Goal: Task Accomplishment & Management: Manage account settings

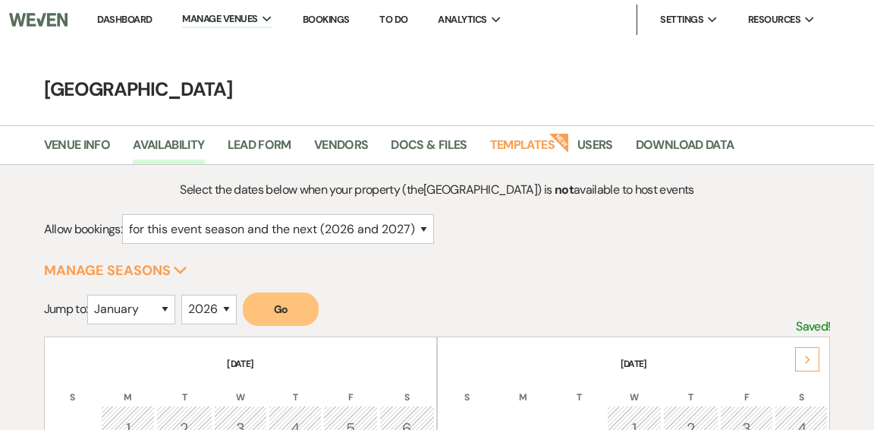
select select "2"
select select "2026"
click at [123, 14] on link "Dashboard" at bounding box center [124, 19] width 55 height 13
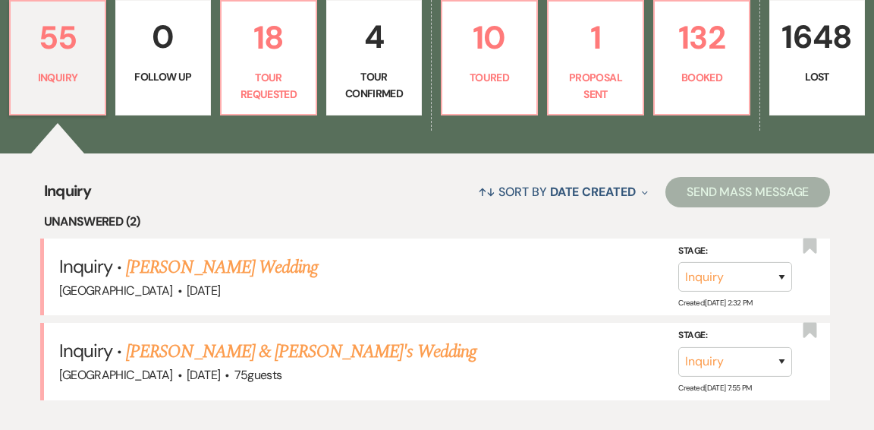
scroll to position [452, 0]
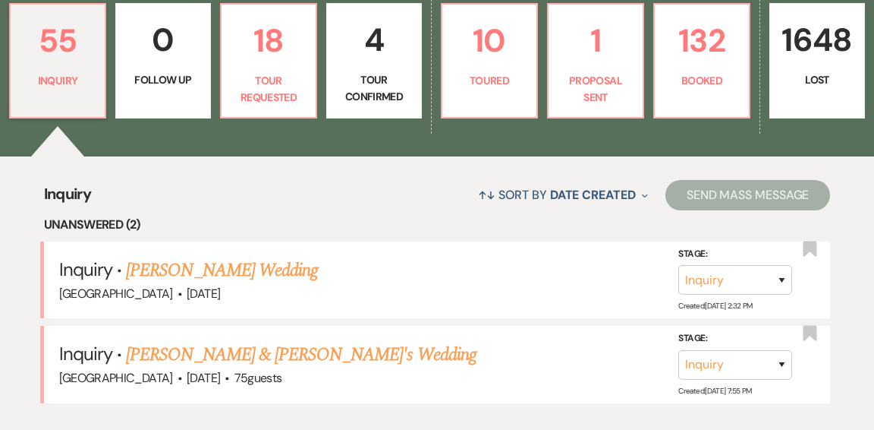
click at [169, 256] on link "Kelly Cullen's Wedding" at bounding box center [222, 269] width 192 height 27
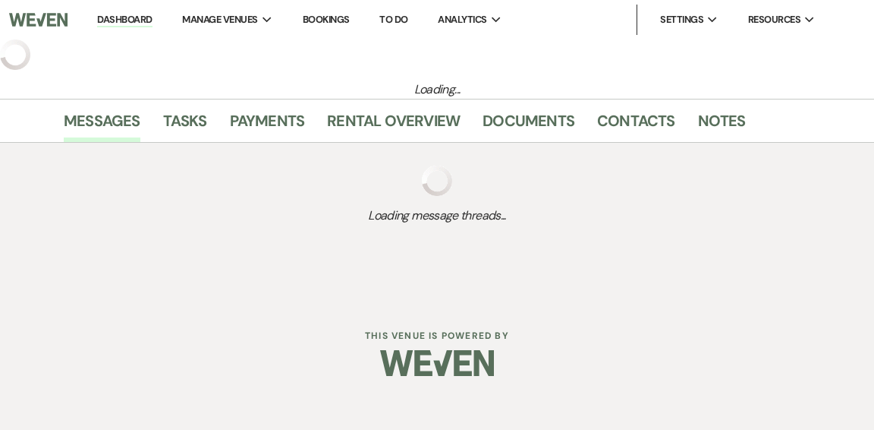
select select "5"
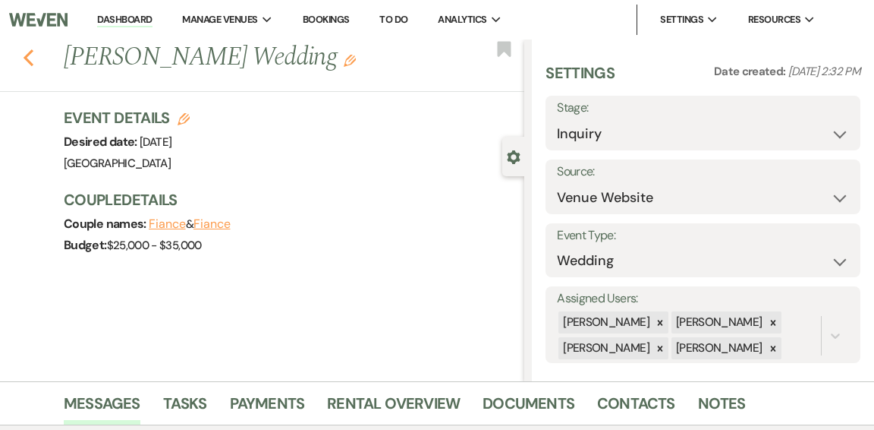
click at [25, 54] on icon "Previous" at bounding box center [28, 58] width 11 height 18
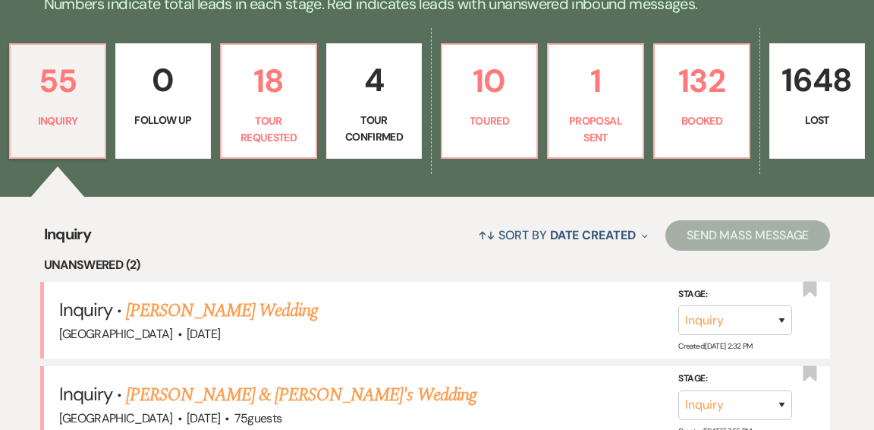
scroll to position [390, 0]
click at [257, 112] on p "Tour Requested" at bounding box center [269, 129] width 76 height 34
select select "2"
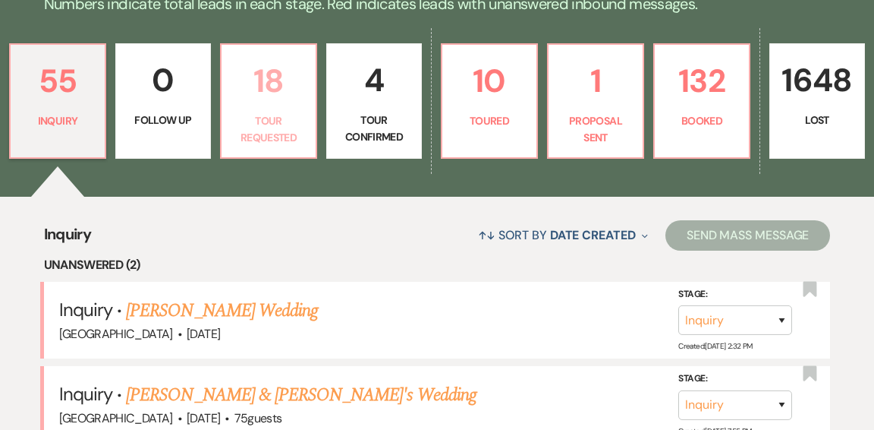
select select "2"
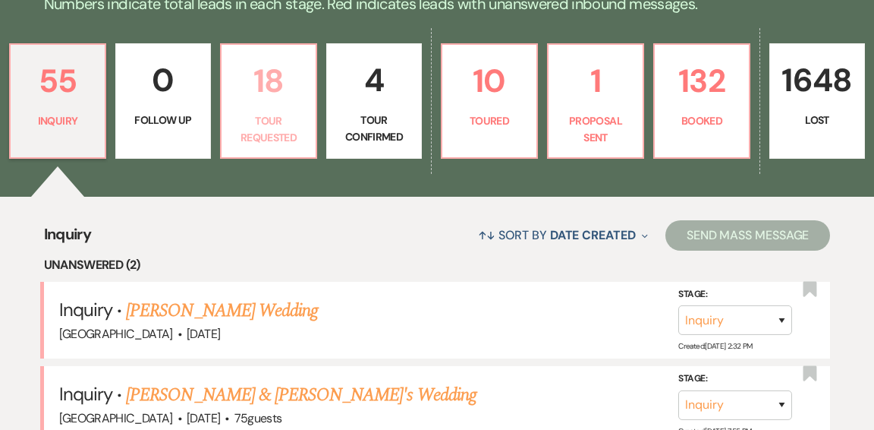
select select "2"
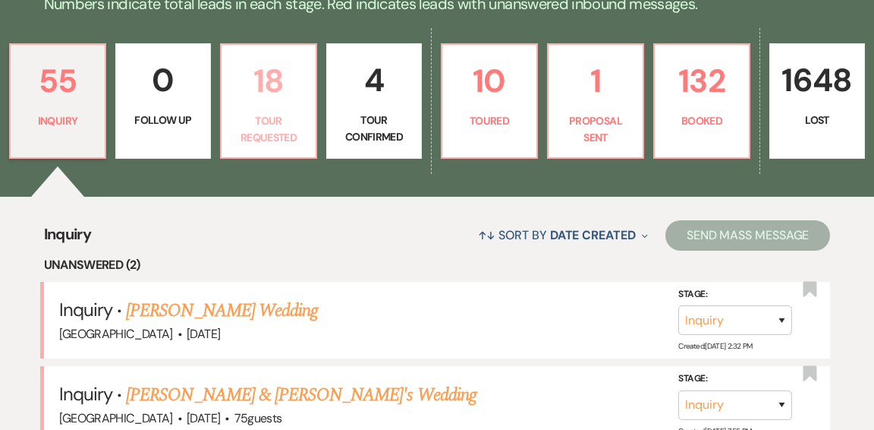
select select "2"
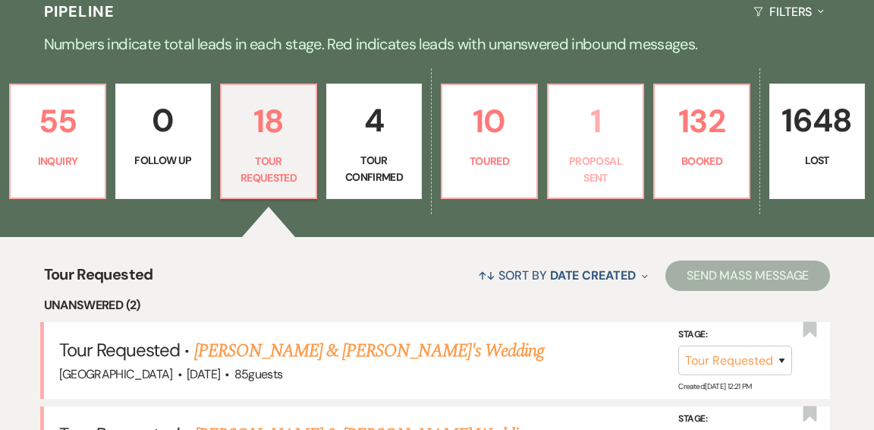
scroll to position [342, 0]
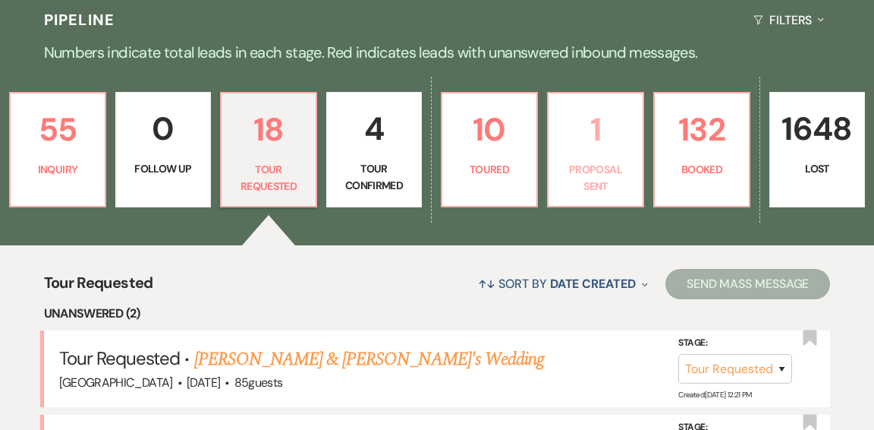
click at [587, 130] on p "1" at bounding box center [596, 129] width 76 height 51
select select "6"
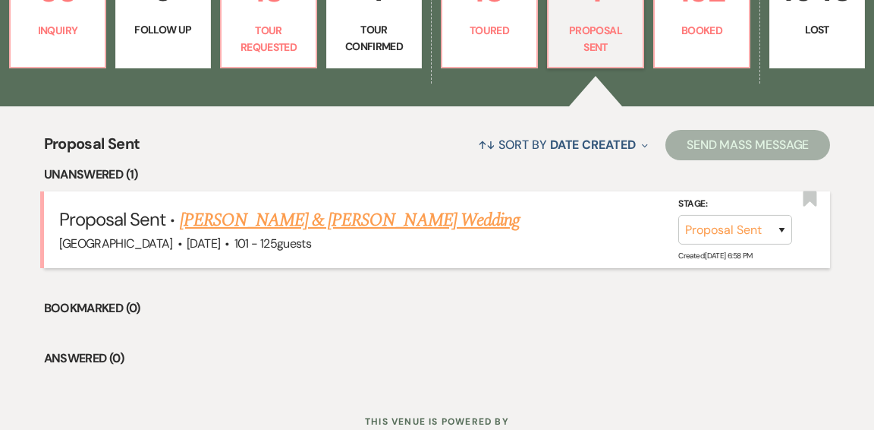
scroll to position [483, 0]
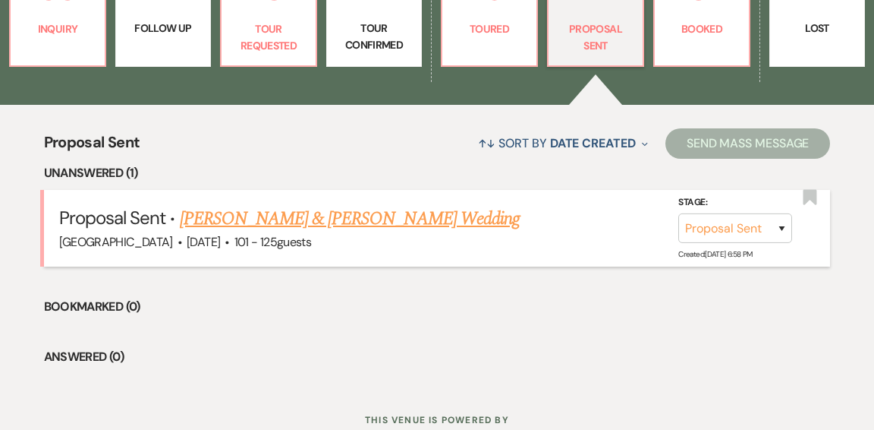
click at [368, 205] on link "Olivia Howe & Trey Broach's Wedding" at bounding box center [350, 218] width 340 height 27
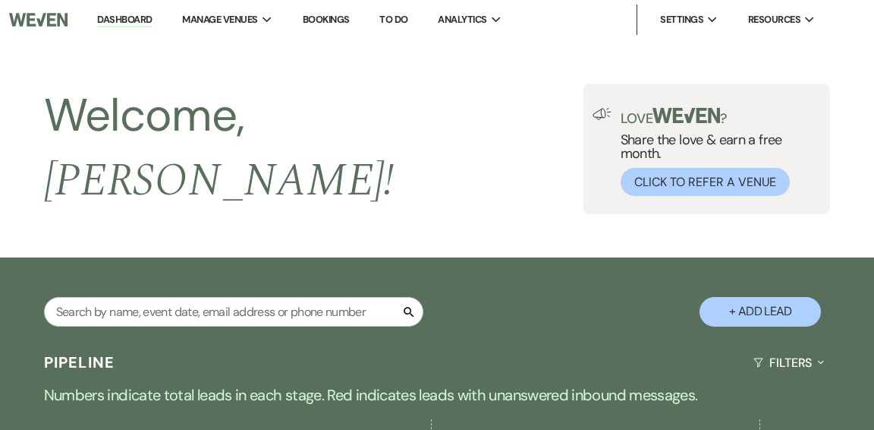
select select "6"
select select "4"
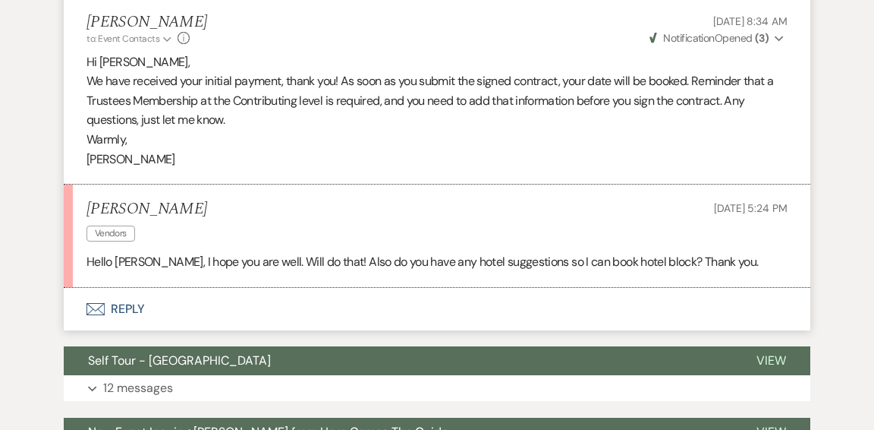
scroll to position [2280, 0]
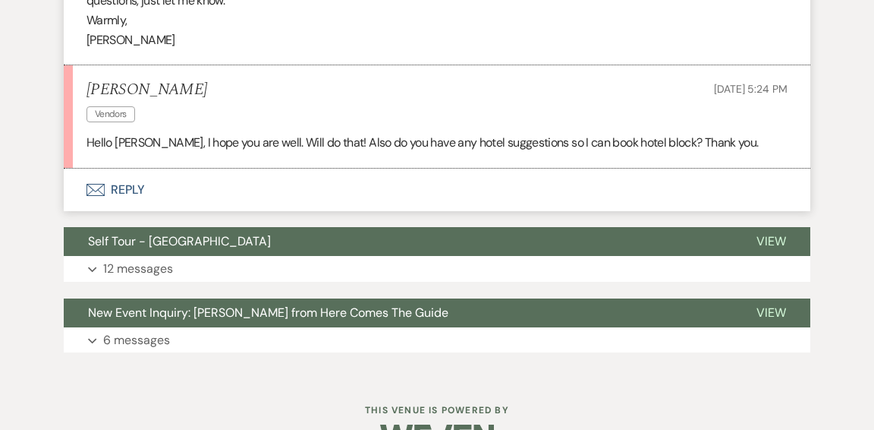
click at [130, 191] on button "Envelope Reply" at bounding box center [437, 189] width 747 height 42
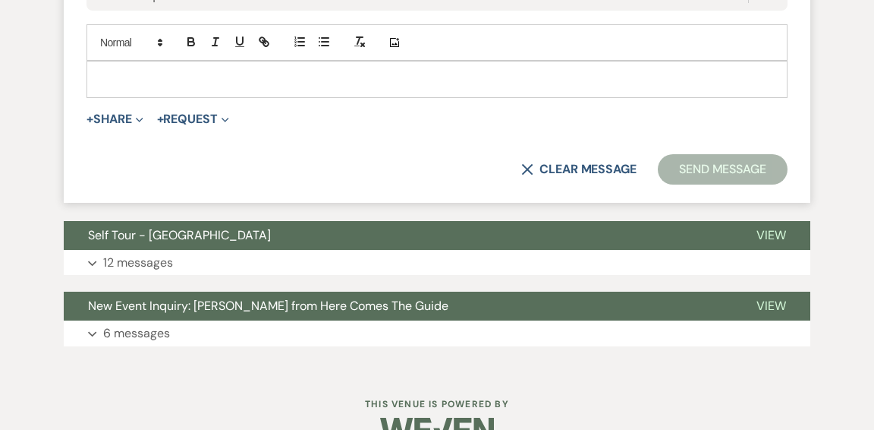
scroll to position [2812, 0]
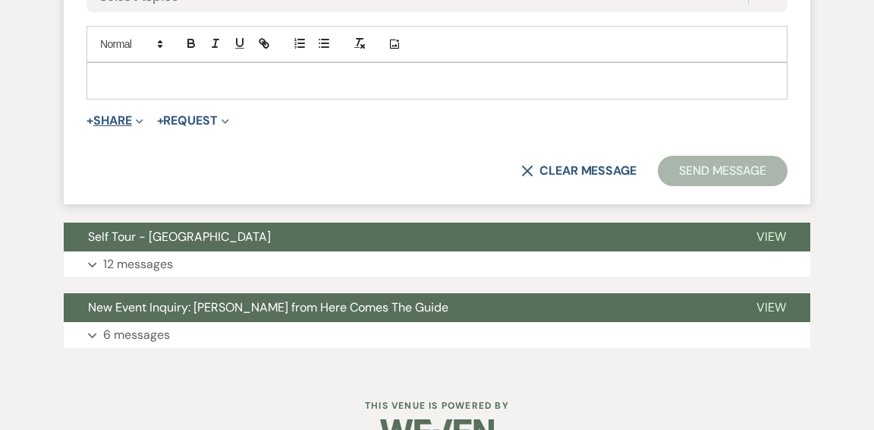
click at [134, 117] on button "+ Share Expand" at bounding box center [115, 121] width 57 height 12
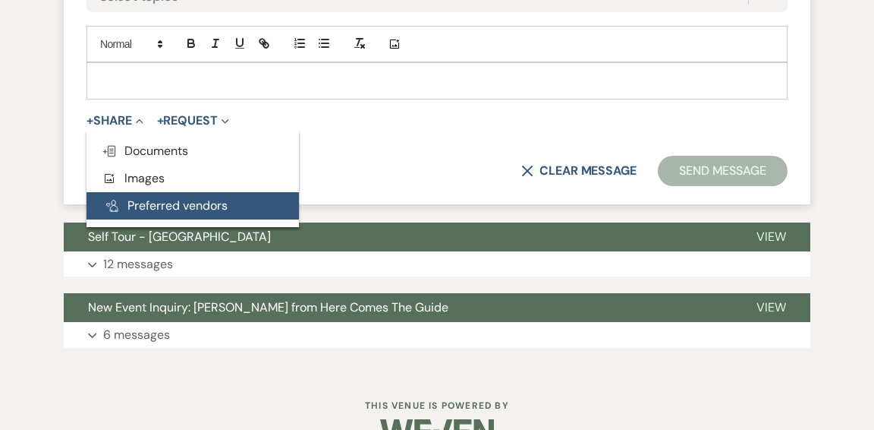
click at [148, 201] on button "Pref Vendors Preferred vendors" at bounding box center [193, 205] width 212 height 27
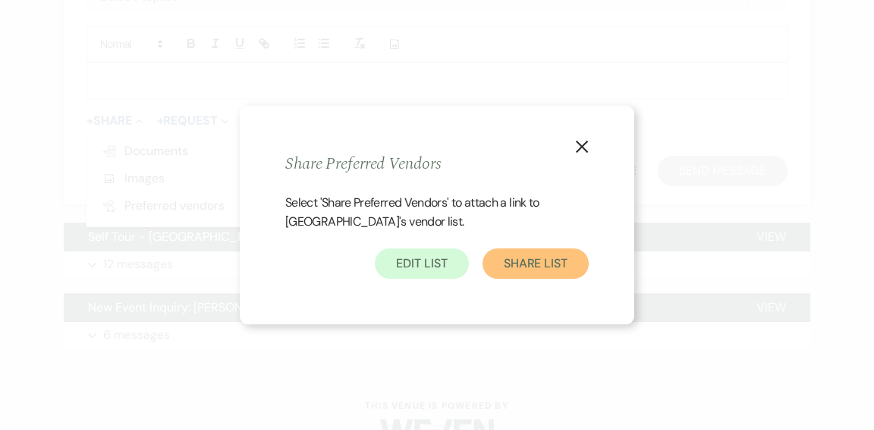
click at [530, 266] on button "Share List" at bounding box center [536, 263] width 106 height 30
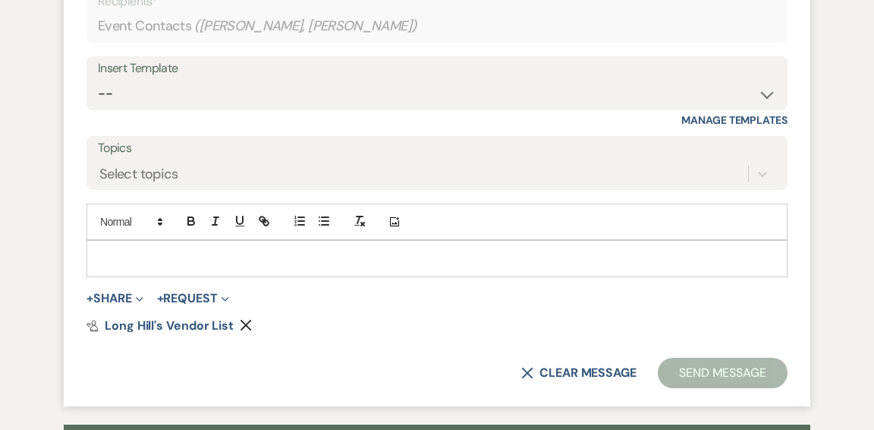
scroll to position [2635, 0]
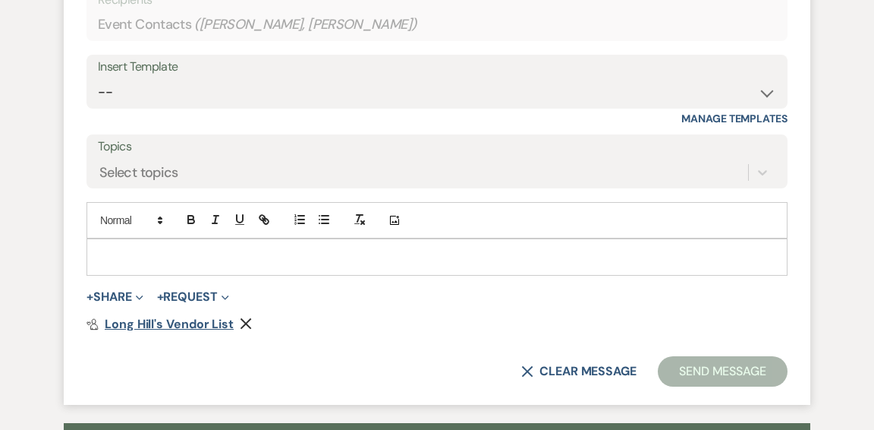
click at [139, 322] on span "Long Hill's Vendor List" at bounding box center [169, 324] width 129 height 16
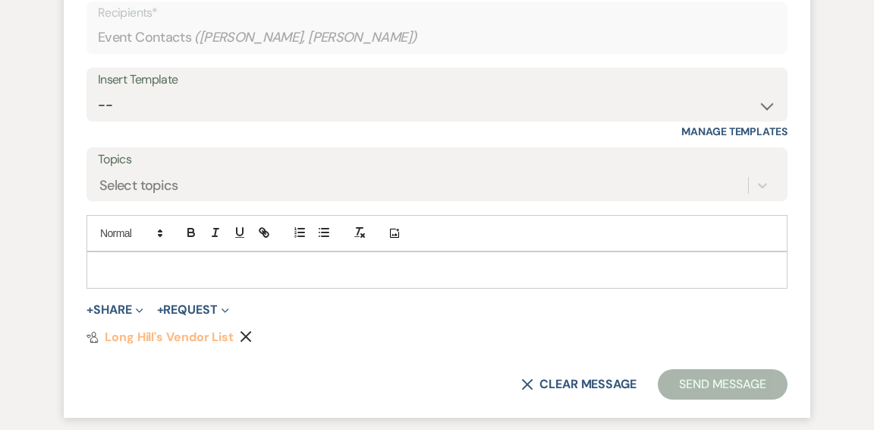
scroll to position [2643, 0]
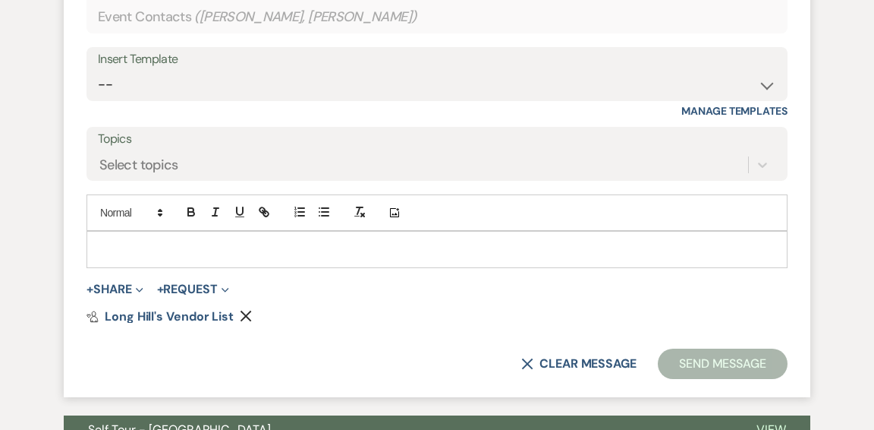
click at [234, 248] on p at bounding box center [437, 249] width 677 height 17
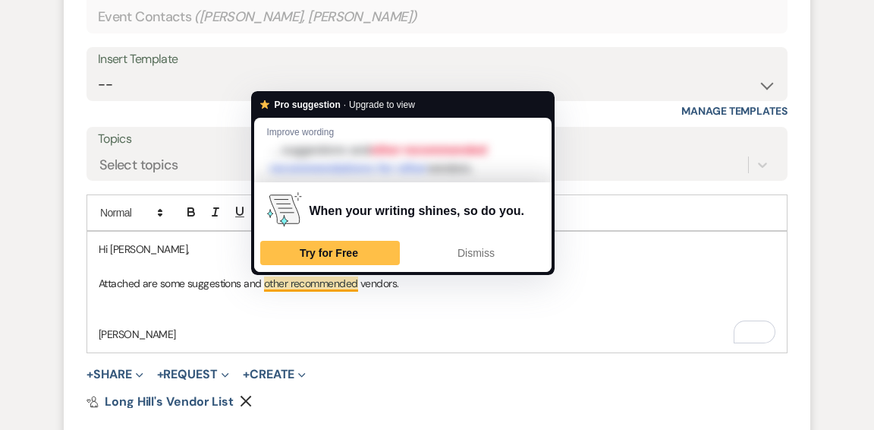
click at [275, 309] on p "To enrich screen reader interactions, please activate Accessibility in Grammarl…" at bounding box center [437, 317] width 677 height 17
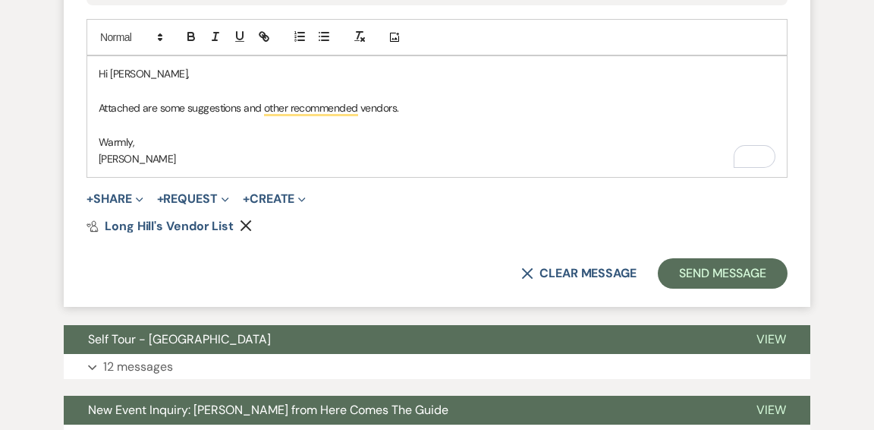
scroll to position [2820, 0]
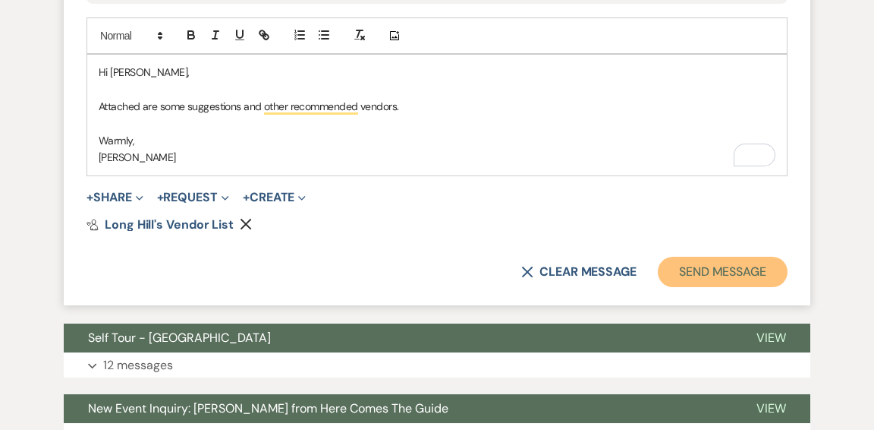
click at [729, 270] on button "Send Message" at bounding box center [723, 271] width 130 height 30
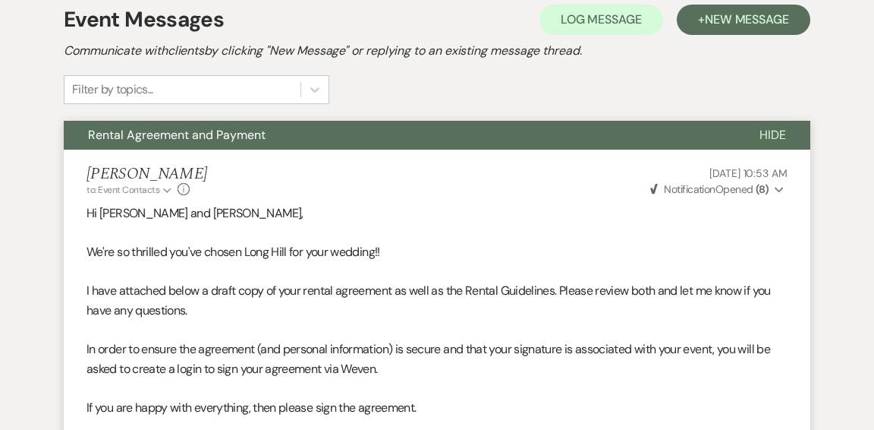
scroll to position [0, 0]
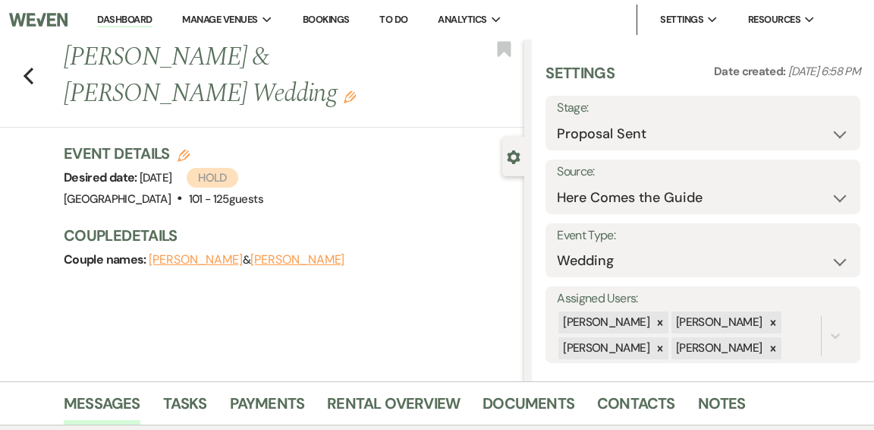
click at [127, 21] on link "Dashboard" at bounding box center [124, 20] width 55 height 14
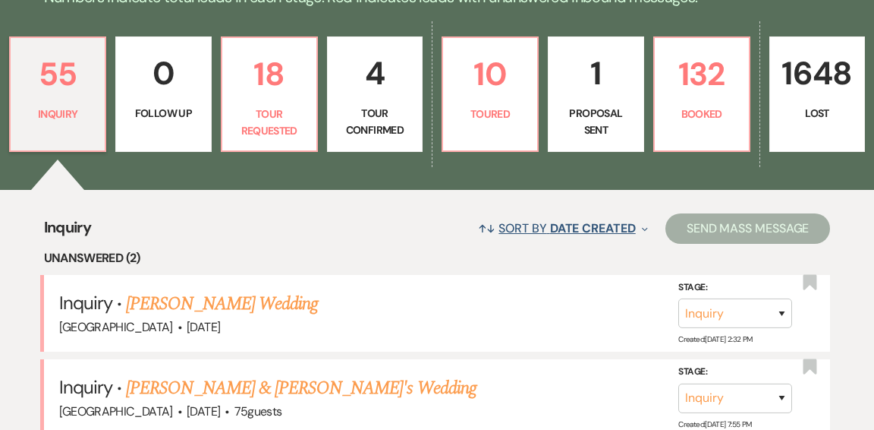
scroll to position [412, 0]
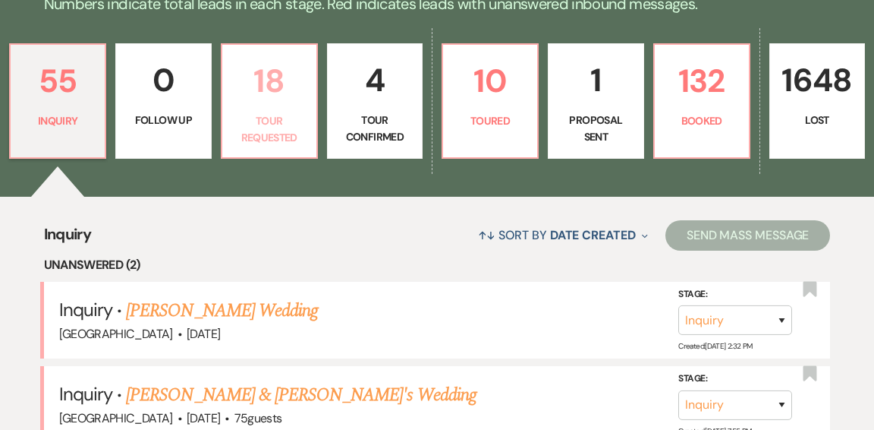
click at [282, 118] on link "18 Tour Requested" at bounding box center [269, 100] width 97 height 115
select select "2"
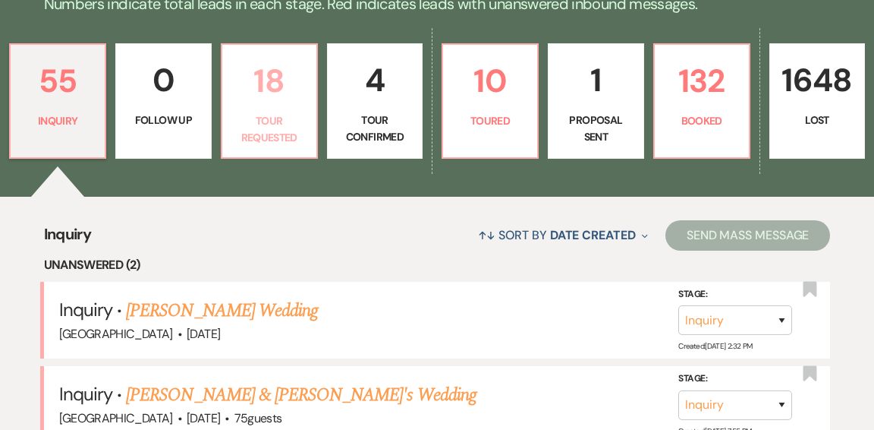
select select "2"
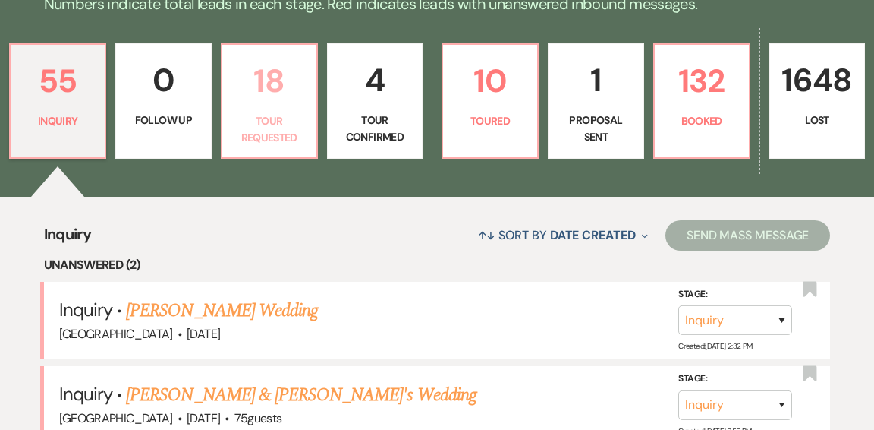
select select "2"
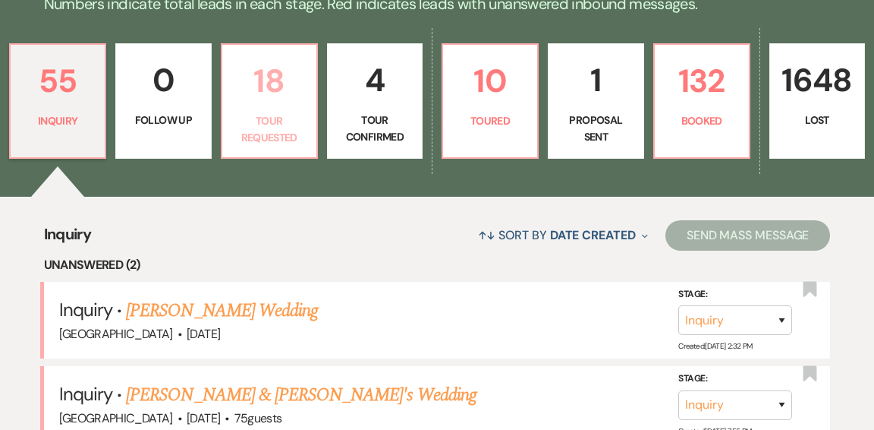
select select "2"
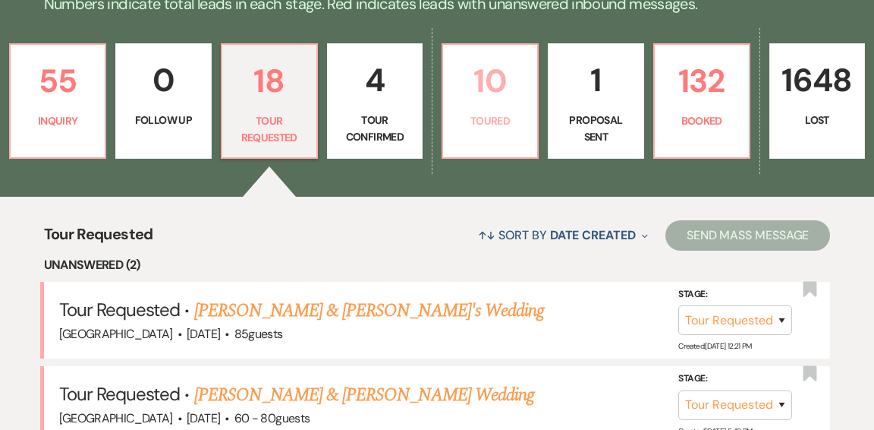
click at [498, 105] on link "10 Toured" at bounding box center [490, 100] width 97 height 115
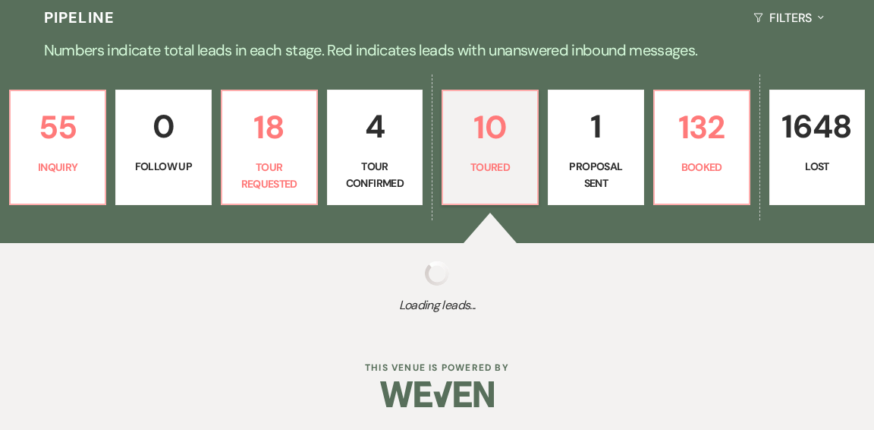
scroll to position [412, 0]
select select "5"
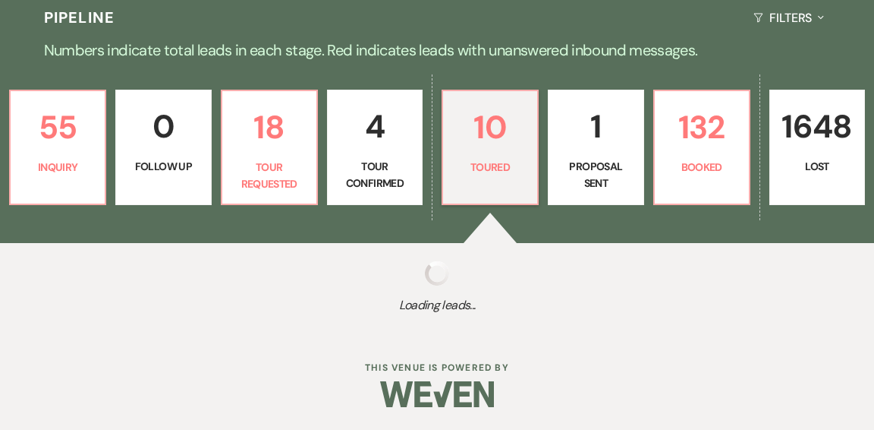
select select "5"
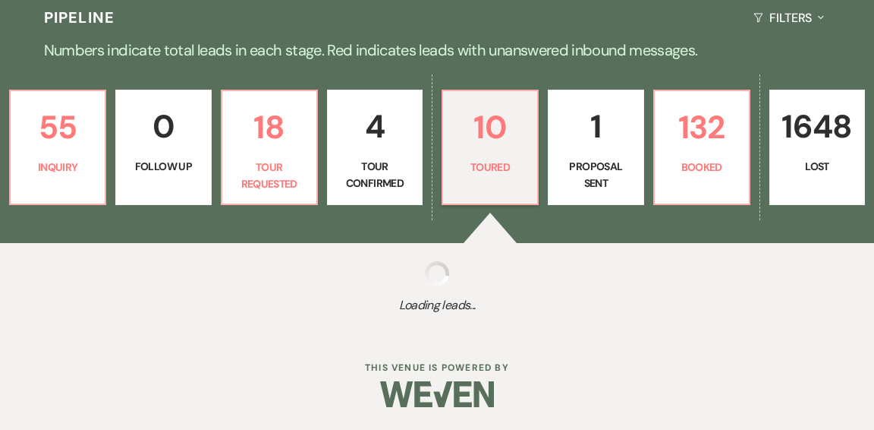
select select "5"
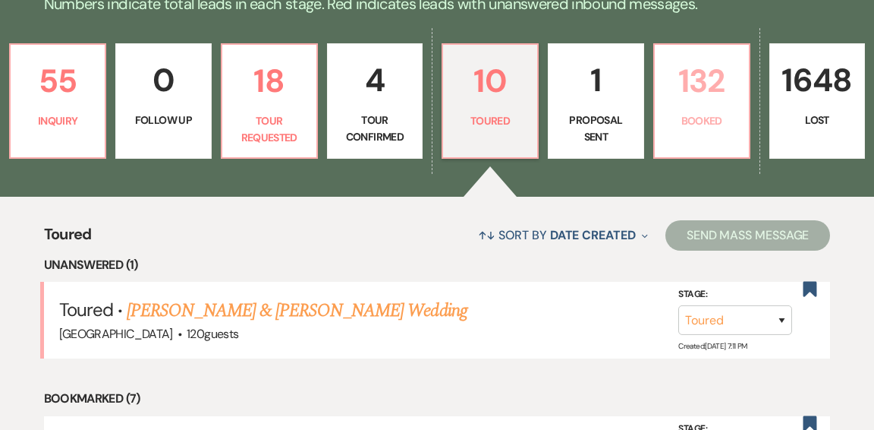
click at [722, 112] on p "Booked" at bounding box center [702, 120] width 76 height 17
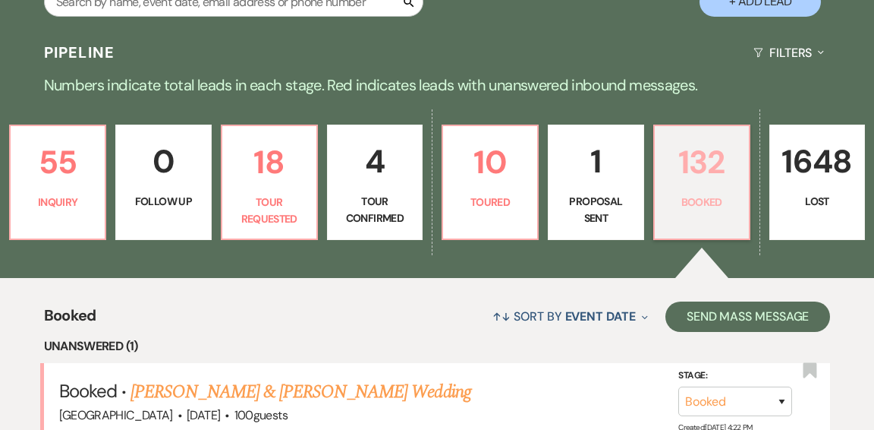
scroll to position [412, 0]
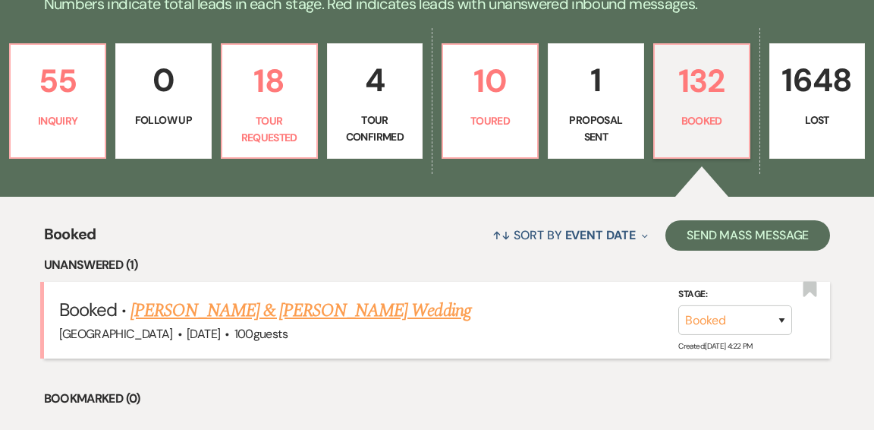
click at [391, 297] on link "Samantha Lane & Jamison Bundy's Wedding" at bounding box center [301, 310] width 340 height 27
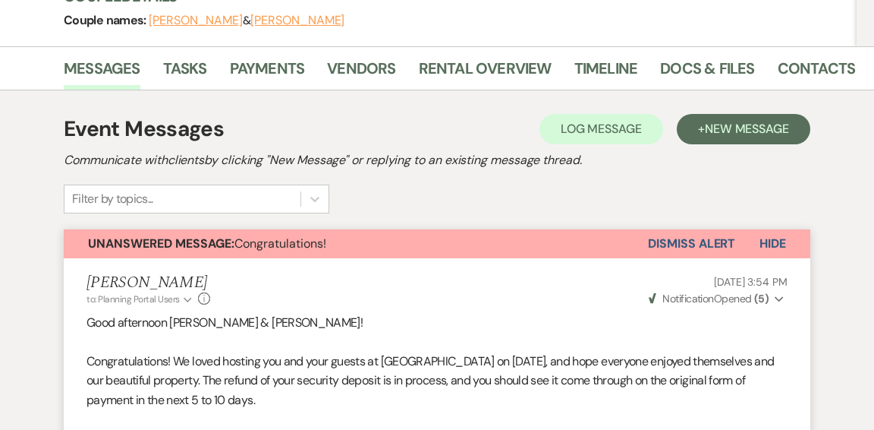
scroll to position [202, 0]
